Goal: Task Accomplishment & Management: Complete application form

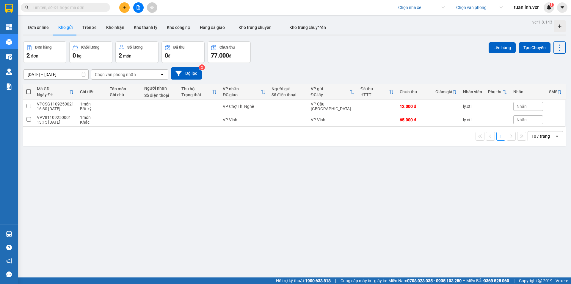
click at [122, 9] on button at bounding box center [124, 7] width 10 height 10
drag, startPoint x: 475, startPoint y: 38, endPoint x: 473, endPoint y: 34, distance: 5.1
click at [474, 36] on div "ver 1.8.143 Đơn online Kho gửi Trên xe Kho nhận Kho thanh lý Kho công nợ Hàng đ…" at bounding box center [294, 160] width 547 height 284
click at [413, 10] on input "search" at bounding box center [419, 7] width 42 height 9
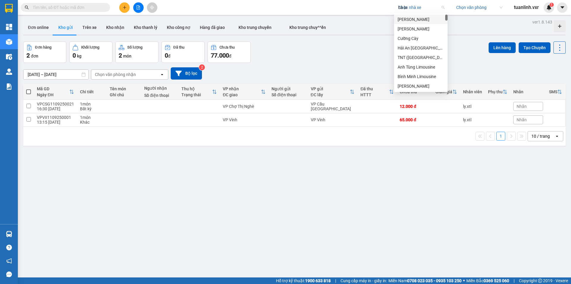
type input "[PERSON_NAME]"
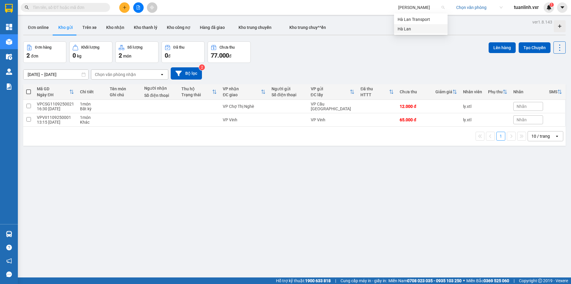
click at [414, 28] on div "Hà Lan" at bounding box center [421, 29] width 46 height 7
drag, startPoint x: 364, startPoint y: 57, endPoint x: 478, endPoint y: 28, distance: 118.3
click at [365, 57] on div "Đơn hàng 2 đơn Khối lượng 0 kg Số lượng 2 món Đã thu 0 đ Chưa thu 77.000 đ Lên …" at bounding box center [294, 51] width 543 height 21
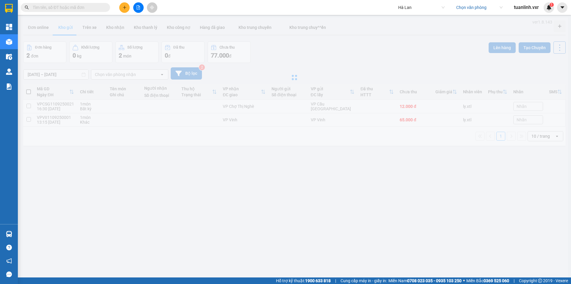
click at [471, 9] on input "search" at bounding box center [477, 7] width 42 height 9
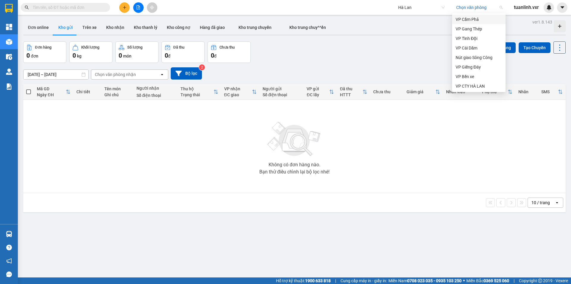
drag, startPoint x: 469, startPoint y: 23, endPoint x: 465, endPoint y: 30, distance: 8.0
click at [469, 23] on div "VP Cẩm Phả" at bounding box center [479, 20] width 54 height 10
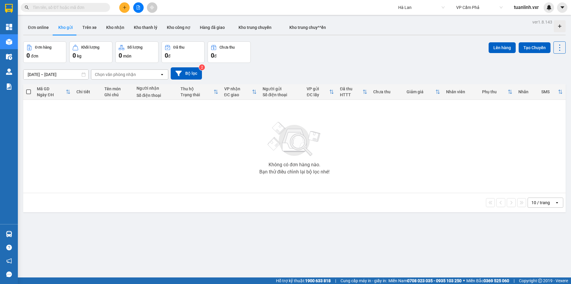
drag, startPoint x: 365, startPoint y: 66, endPoint x: 406, endPoint y: 97, distance: 51.6
click at [362, 70] on div "[DATE] – [DATE] Press the down arrow key to interact with the calendar and sele…" at bounding box center [294, 73] width 543 height 21
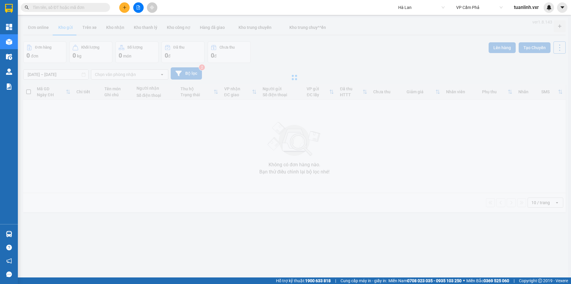
type input "[DATE] – [DATE]"
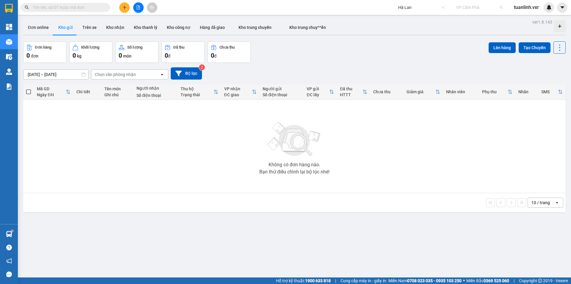
click at [468, 10] on span "VP Cẩm Phả" at bounding box center [479, 7] width 46 height 9
type input "gang t"
click at [472, 23] on div "VP Gang Thép" at bounding box center [479, 20] width 54 height 10
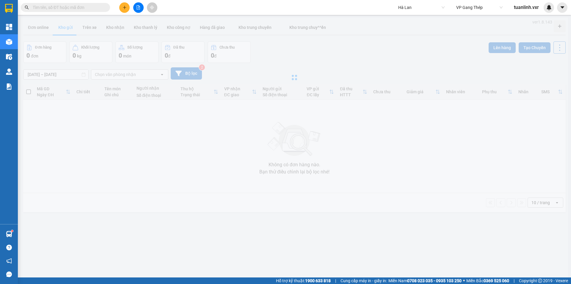
click at [451, 60] on div at bounding box center [294, 77] width 547 height 119
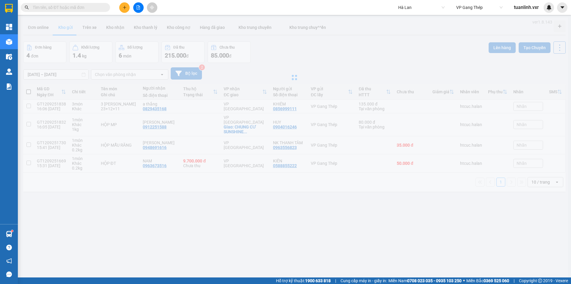
click at [129, 10] on div at bounding box center [138, 7] width 45 height 10
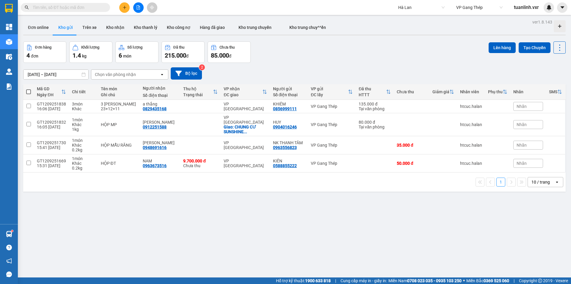
click at [127, 7] on button at bounding box center [124, 7] width 10 height 10
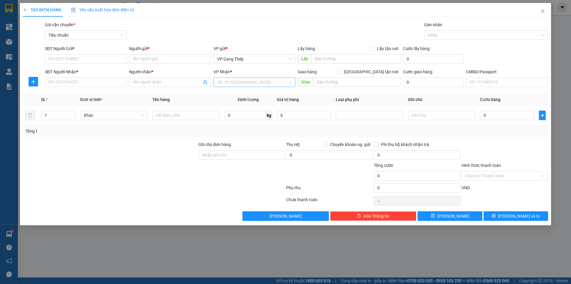
click at [268, 83] on input "search" at bounding box center [252, 82] width 71 height 9
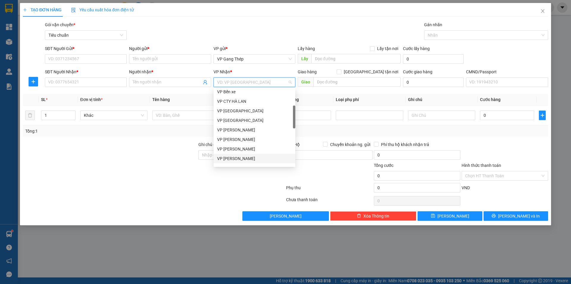
click at [255, 160] on div "VP [PERSON_NAME]" at bounding box center [254, 158] width 75 height 7
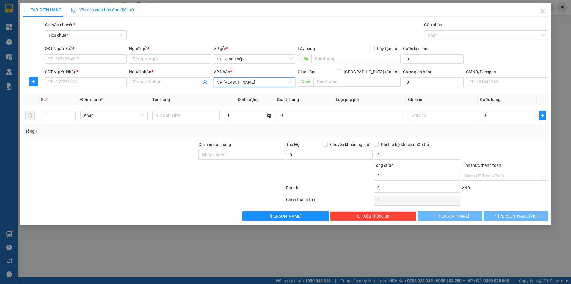
click at [234, 195] on div at bounding box center [153, 201] width 263 height 12
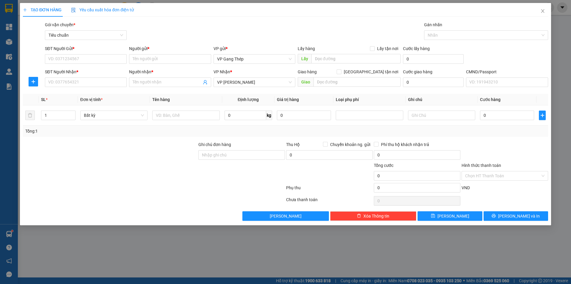
click at [123, 155] on div at bounding box center [110, 151] width 176 height 21
click at [126, 154] on div at bounding box center [110, 151] width 176 height 21
click at [489, 118] on input "0" at bounding box center [507, 115] width 54 height 10
click at [233, 83] on span "VP [PERSON_NAME]" at bounding box center [254, 82] width 75 height 9
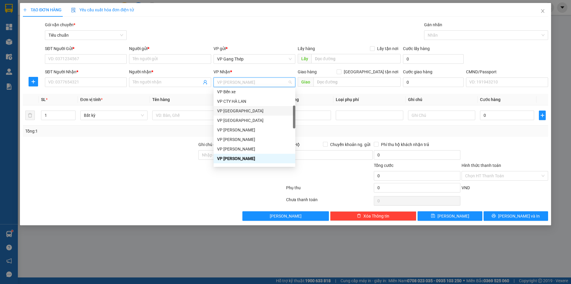
click at [242, 112] on div "VP [GEOGRAPHIC_DATA]" at bounding box center [254, 110] width 75 height 7
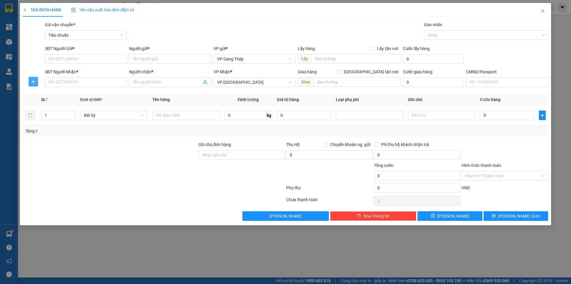
click at [33, 85] on button "button" at bounding box center [34, 82] width 10 height 10
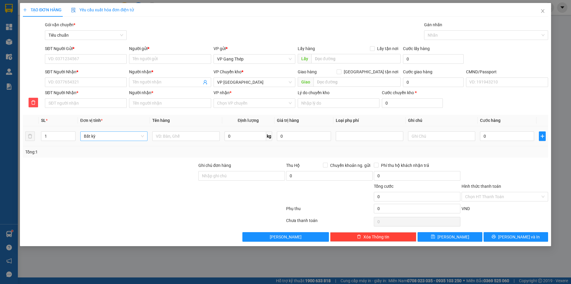
click at [138, 139] on span "Bất kỳ" at bounding box center [114, 136] width 60 height 9
drag, startPoint x: 148, startPoint y: 191, endPoint x: 240, endPoint y: 139, distance: 104.9
click at [148, 191] on div at bounding box center [110, 193] width 176 height 21
click at [233, 82] on span "VP [GEOGRAPHIC_DATA]" at bounding box center [254, 82] width 75 height 9
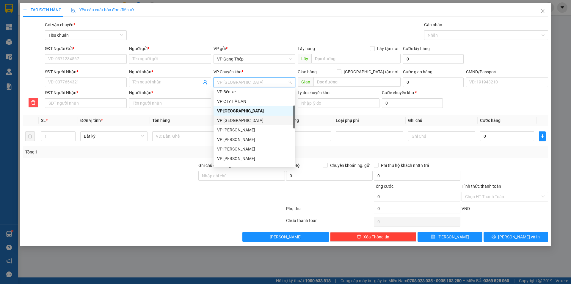
click at [247, 121] on div "VP [GEOGRAPHIC_DATA]" at bounding box center [254, 120] width 75 height 7
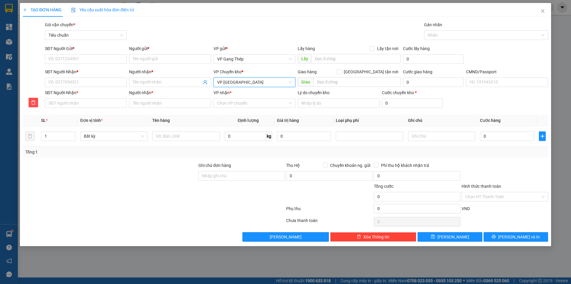
click at [238, 79] on span "VP [GEOGRAPHIC_DATA]" at bounding box center [254, 82] width 75 height 9
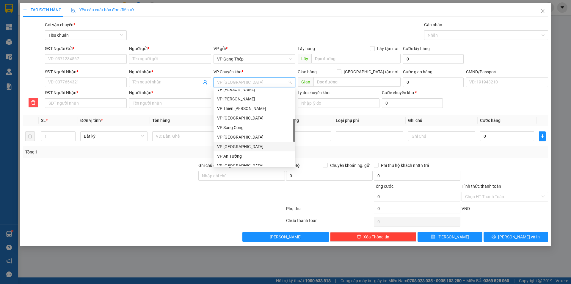
click at [250, 143] on div "VP [GEOGRAPHIC_DATA]" at bounding box center [254, 146] width 75 height 7
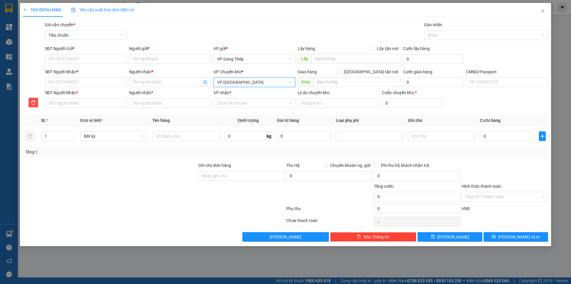
drag, startPoint x: 179, startPoint y: 165, endPoint x: 541, endPoint y: 18, distance: 391.1
click at [185, 163] on div at bounding box center [110, 172] width 176 height 21
click at [543, 12] on icon "close" at bounding box center [542, 11] width 3 height 4
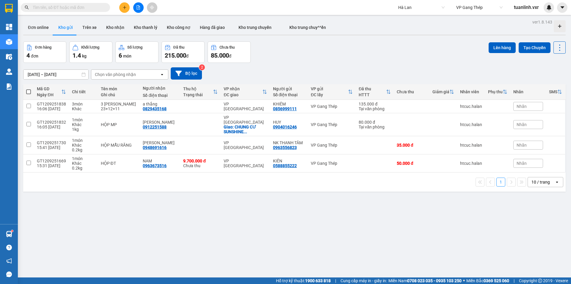
click at [123, 10] on button at bounding box center [124, 7] width 10 height 10
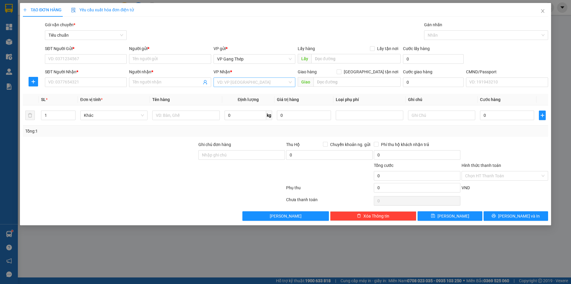
click at [244, 85] on input "search" at bounding box center [252, 82] width 71 height 9
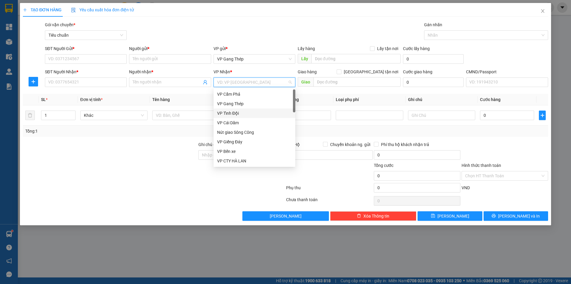
click at [244, 111] on div "VP Tỉnh Đội" at bounding box center [254, 113] width 75 height 7
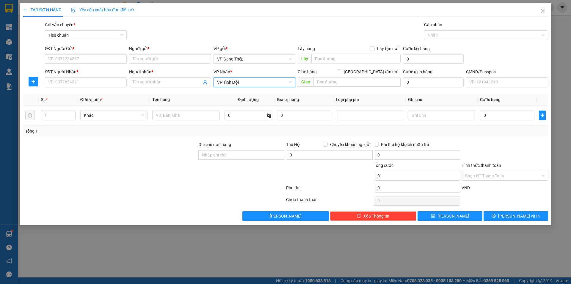
click at [212, 100] on th "Tên hàng" at bounding box center [186, 100] width 72 height 12
click at [35, 83] on icon "plus" at bounding box center [33, 81] width 5 height 5
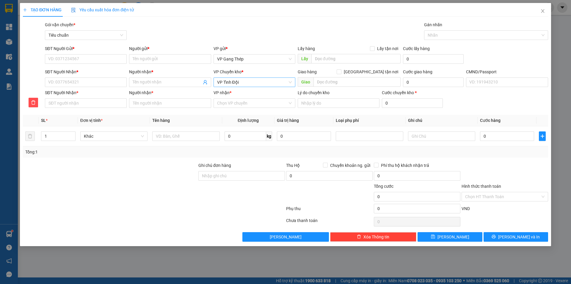
click at [254, 83] on span "VP Tỉnh Đội" at bounding box center [254, 82] width 75 height 9
type input "h"
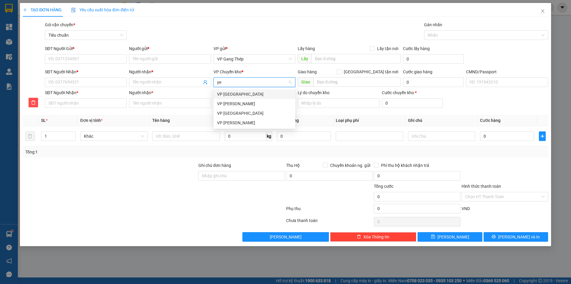
type input "yen"
click at [251, 91] on div "VP [GEOGRAPHIC_DATA]" at bounding box center [254, 94] width 75 height 7
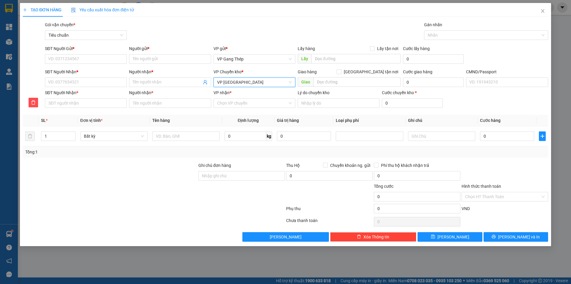
drag, startPoint x: 153, startPoint y: 190, endPoint x: 200, endPoint y: 161, distance: 55.0
click at [154, 189] on div at bounding box center [110, 193] width 176 height 21
click at [182, 167] on div at bounding box center [110, 172] width 176 height 21
click at [224, 104] on input "VP nhận *" at bounding box center [252, 102] width 71 height 9
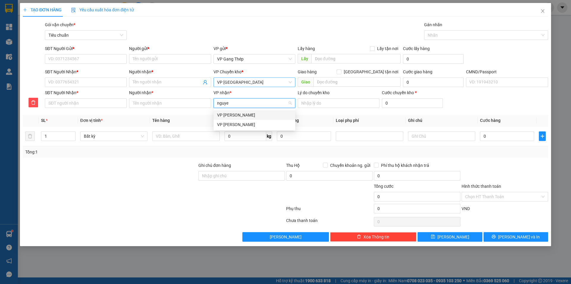
type input "[PERSON_NAME]"
click at [226, 113] on div "VP [PERSON_NAME]" at bounding box center [254, 115] width 75 height 7
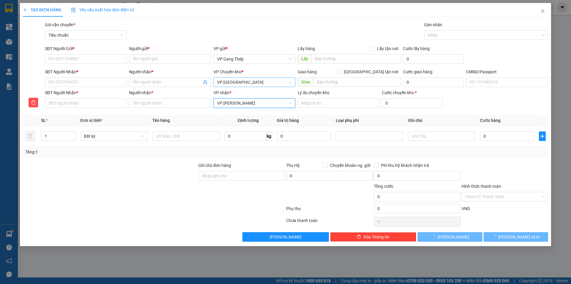
click at [150, 197] on div at bounding box center [110, 193] width 176 height 21
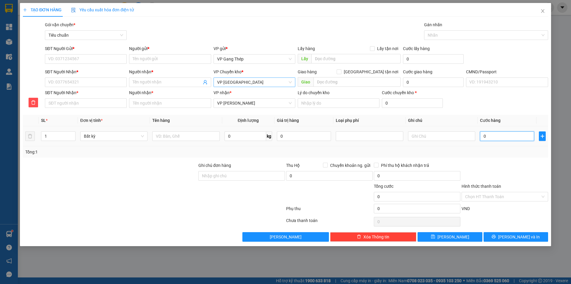
click at [496, 137] on input "0" at bounding box center [507, 136] width 54 height 10
type input "5"
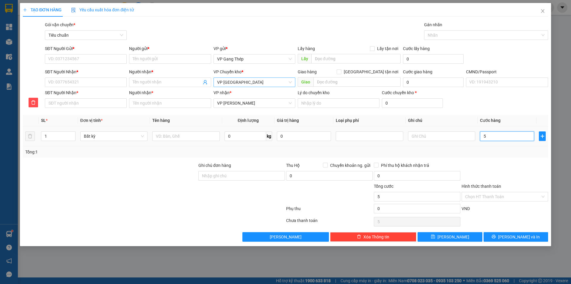
type input "50"
click at [306, 137] on input "0" at bounding box center [304, 136] width 54 height 10
type input "50.000"
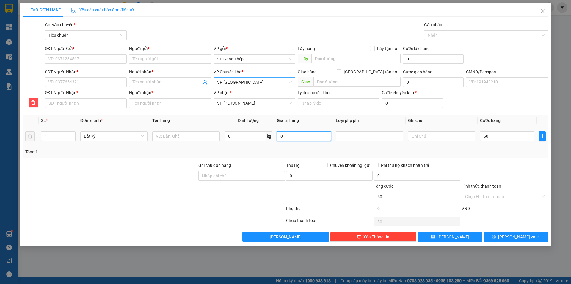
type input "50.000"
click at [306, 137] on input "0" at bounding box center [304, 136] width 54 height 10
click at [253, 137] on input "0" at bounding box center [246, 136] width 42 height 10
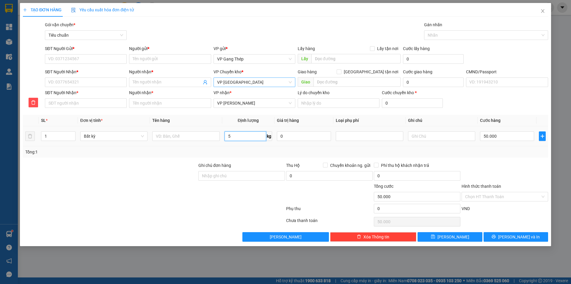
type input "50"
type input "0"
type input "50"
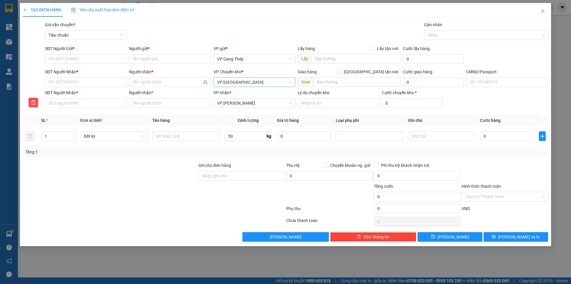
click at [169, 188] on div at bounding box center [110, 193] width 176 height 21
type input "85.000"
click at [239, 134] on input "50" at bounding box center [246, 136] width 42 height 10
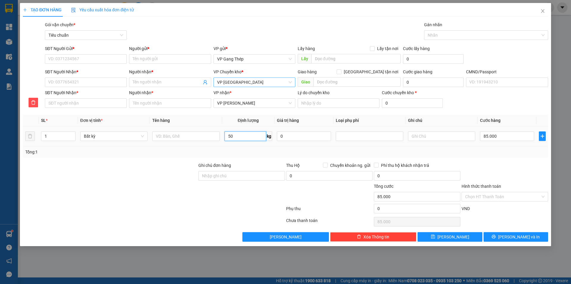
click at [239, 134] on input "50" at bounding box center [246, 136] width 42 height 10
type input "10"
click at [176, 212] on div at bounding box center [153, 210] width 263 height 12
type input "40.000"
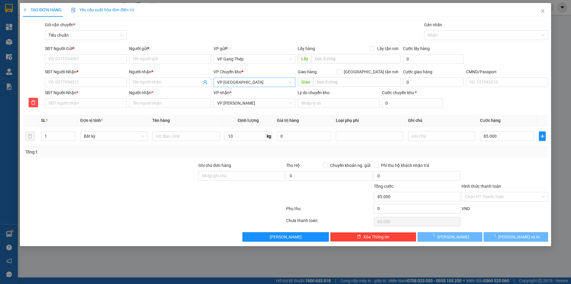
type input "40.000"
click at [547, 10] on span "Close" at bounding box center [543, 11] width 17 height 17
click at [547, 10] on div at bounding box center [549, 7] width 10 height 10
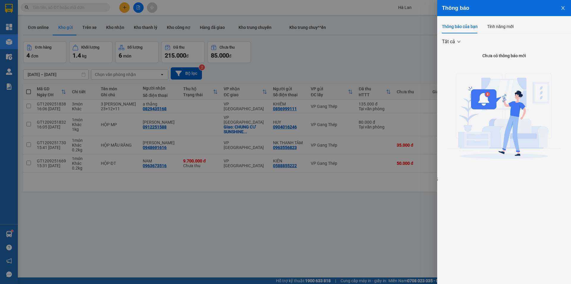
click at [375, 62] on div at bounding box center [285, 142] width 571 height 284
